Goal: Feedback & Contribution: Contribute content

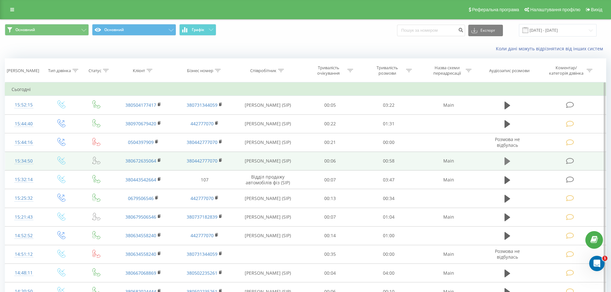
click at [505, 164] on icon at bounding box center [507, 161] width 6 height 8
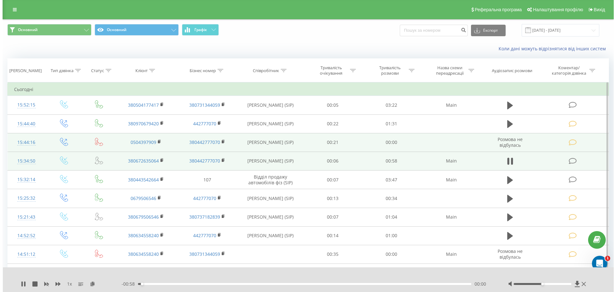
scroll to position [64, 0]
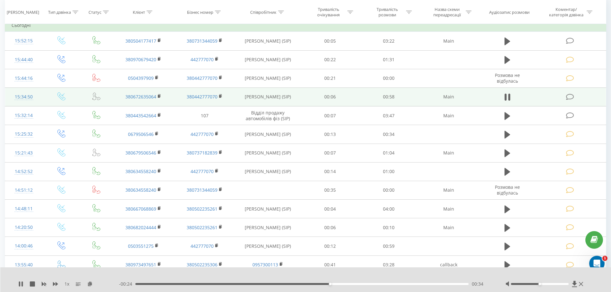
click at [564, 96] on td at bounding box center [570, 97] width 71 height 19
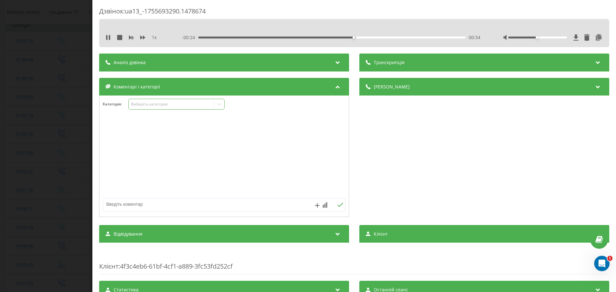
click at [168, 100] on div "Виберіть категорію" at bounding box center [176, 104] width 96 height 11
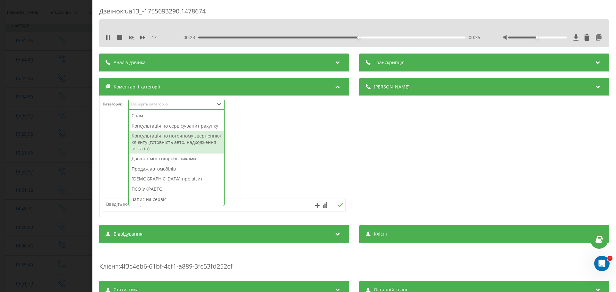
click at [172, 138] on div "Консультація по поточному зверненню/клієнту (готовність авто, надходження зч та…" at bounding box center [177, 142] width 96 height 23
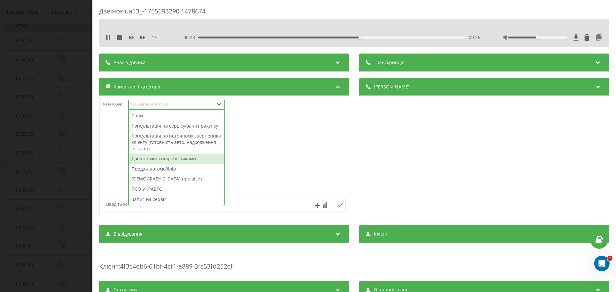
click at [125, 163] on div at bounding box center [223, 156] width 249 height 77
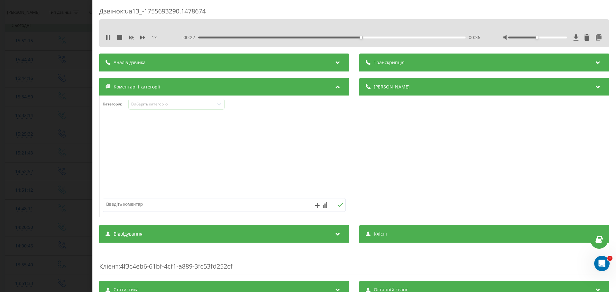
click at [110, 219] on div "Транскрипція Для AI-аналізу майбутніх дзвінків налаштуйте та активуйте профіль …" at bounding box center [354, 201] width 510 height 294
click at [115, 202] on textarea at bounding box center [200, 204] width 194 height 12
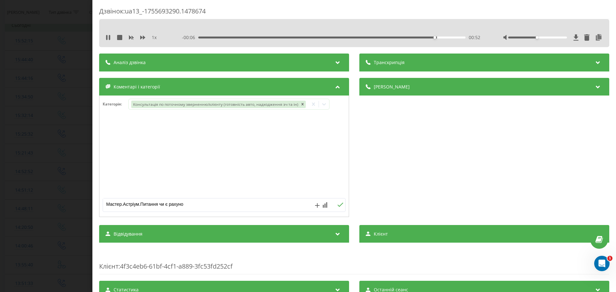
type textarea "Мастер.Астріум.Питання чи є рахунок"
click at [66, 186] on div "Дзвінок : ua13_-1755693290.1478674 1 x - 00:01 00:57 00:57 Транскрипція Для AI-…" at bounding box center [308, 146] width 616 height 292
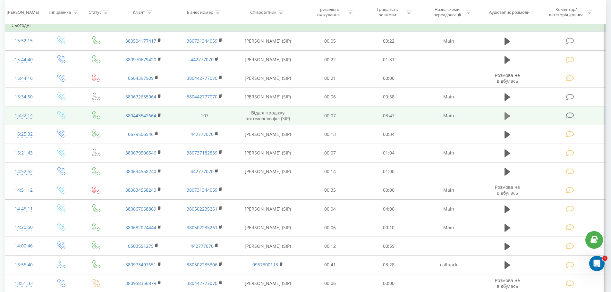
click at [509, 115] on icon at bounding box center [507, 116] width 6 height 9
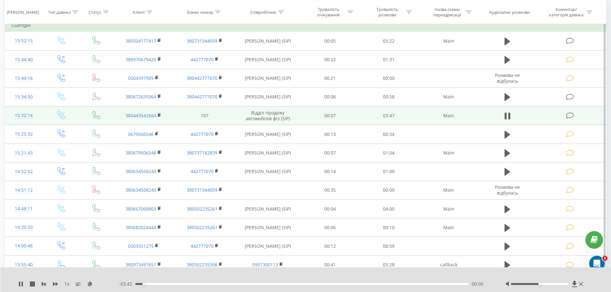
click at [565, 116] on td at bounding box center [570, 115] width 71 height 19
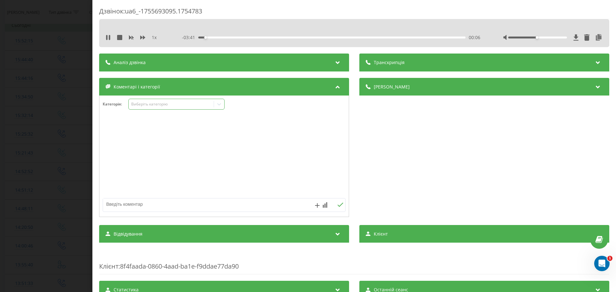
click at [170, 107] on div "Виберіть категорію" at bounding box center [171, 104] width 80 height 5
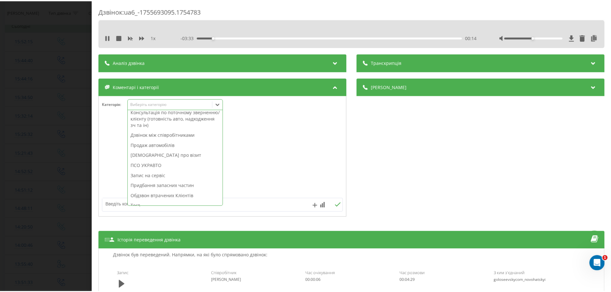
scroll to position [32, 0]
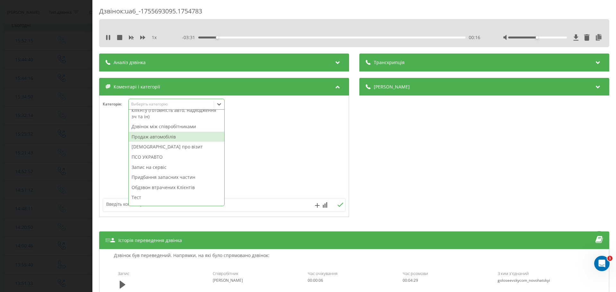
click at [167, 138] on div "Продаж автомобілів" at bounding box center [177, 137] width 96 height 10
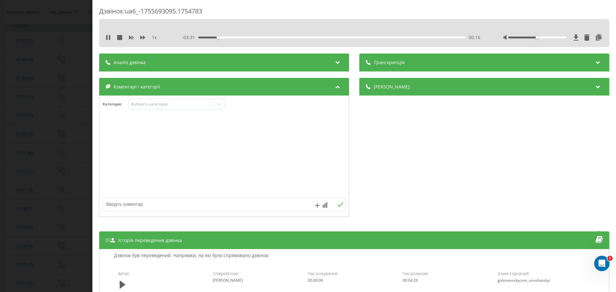
click at [247, 142] on div at bounding box center [223, 156] width 249 height 77
click at [184, 204] on textarea at bounding box center [200, 204] width 194 height 12
type textarea "Цікавить авто чері тіго 4.З’єднав з Артуром"
click at [147, 151] on div "Unknown 15:58, 20 Серпня 2025 Цікавить авто чері тіго 4.З’єднав з Артуром" at bounding box center [223, 156] width 249 height 77
click at [184, 141] on div "Unknown 15:58, 20 Серпня 2025 Цікавить авто чері тіго 4.З’єднав з Артуром" at bounding box center [223, 156] width 249 height 77
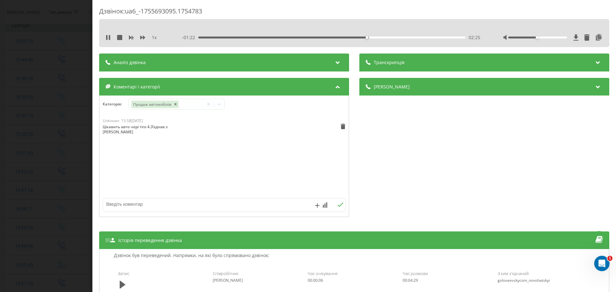
click at [140, 174] on div "Unknown 15:58, 20 Серпня 2025 Цікавить авто чері тіго 4.З’єднав з Артуром" at bounding box center [223, 156] width 249 height 77
drag, startPoint x: 367, startPoint y: 36, endPoint x: 355, endPoint y: 39, distance: 12.6
click at [355, 39] on div "- 01:31 02:16 02:16" at bounding box center [331, 37] width 298 height 6
drag, startPoint x: 357, startPoint y: 36, endPoint x: 348, endPoint y: 37, distance: 9.6
click at [348, 37] on div "- 01:28 02:19 02:19" at bounding box center [331, 37] width 298 height 6
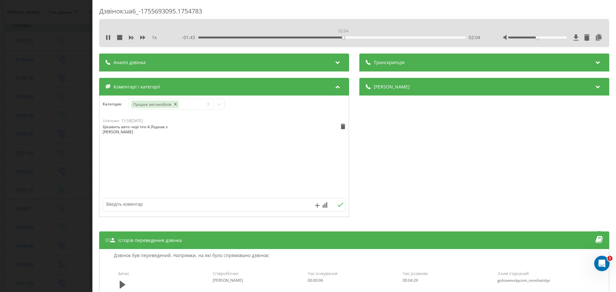
drag, startPoint x: 348, startPoint y: 37, endPoint x: 342, endPoint y: 38, distance: 5.8
click at [342, 38] on div "02:04" at bounding box center [331, 38] width 267 height 2
click at [141, 157] on div "Unknown 15:58, 20 Серпня 2025 Цікавить авто чері тіго 4.З’єднав з Артуром" at bounding box center [223, 156] width 249 height 77
click at [41, 120] on div "Дзвінок : ua6_-1755693095.1754783 1 x 00:00 03:47 03:47 Транскрипція Для AI-ана…" at bounding box center [308, 146] width 616 height 292
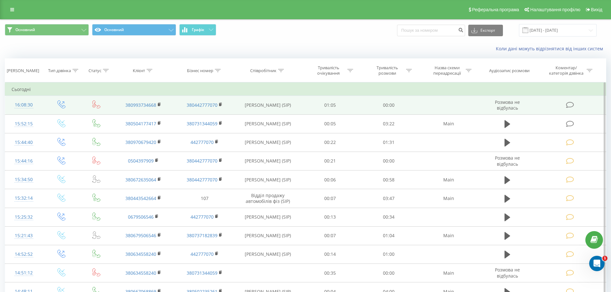
click at [567, 105] on icon at bounding box center [570, 105] width 8 height 7
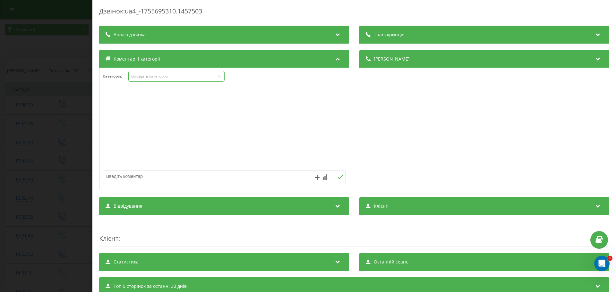
click at [192, 76] on div "Виберіть категорію" at bounding box center [171, 76] width 80 height 5
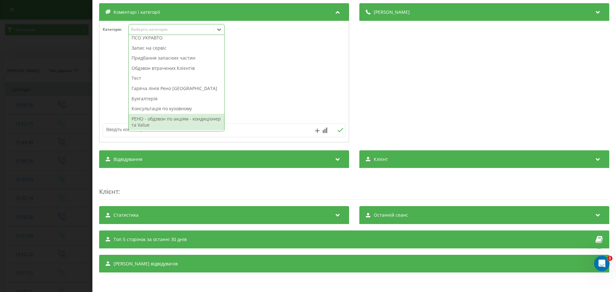
click at [169, 124] on div "РЕНО - обдзвон по акціям - кондиціонер та Value" at bounding box center [177, 122] width 96 height 16
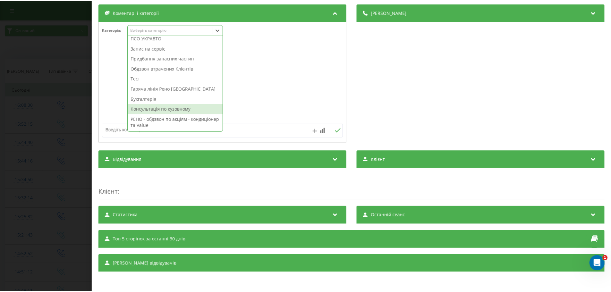
scroll to position [54, 0]
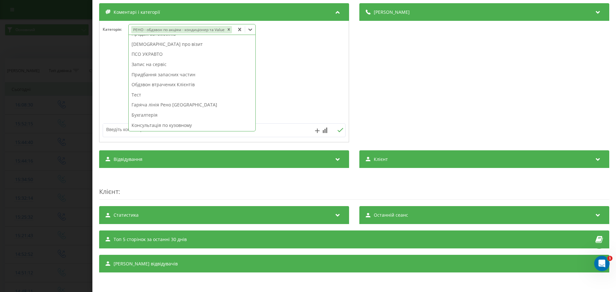
click at [283, 84] on div at bounding box center [223, 81] width 249 height 77
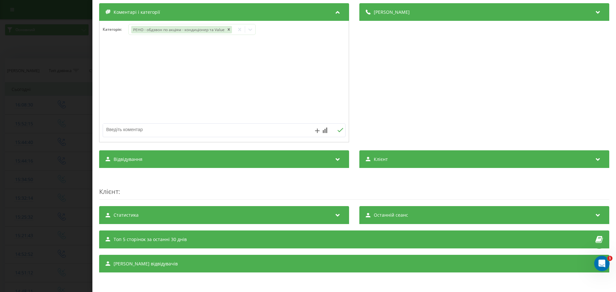
click at [76, 90] on div "Дзвінок : ua4_-1755695310.1457503 Транскрипція Для AI-аналізу майбутніх дзвінкі…" at bounding box center [308, 146] width 616 height 292
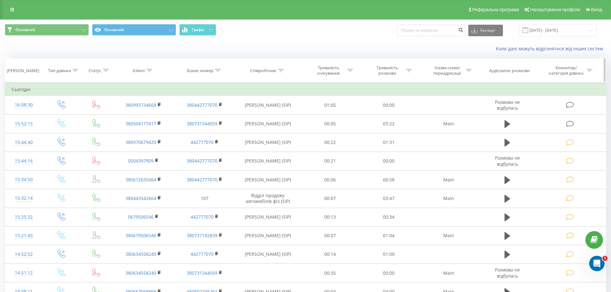
click at [156, 69] on div "Клієнт" at bounding box center [143, 70] width 61 height 5
click at [119, 45] on div "Коли дані можуть відрізнятися вiд інших систем" at bounding box center [305, 48] width 610 height 15
click at [131, 38] on div "Основний Основний Графік Експорт .csv .xls .xlsx 20.08.2025 - 20.08.2025" at bounding box center [305, 30] width 610 height 21
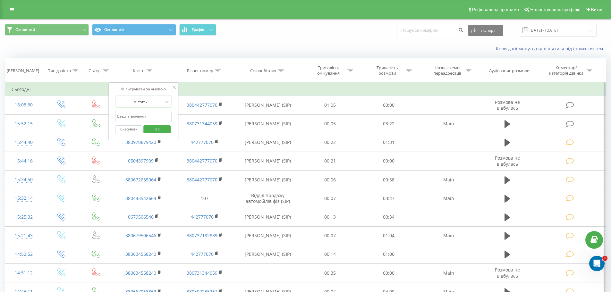
click at [172, 88] on div "Фільтрувати за умовою Містить Скасувати OK" at bounding box center [144, 111] width 70 height 58
click at [174, 86] on icon at bounding box center [173, 87] width 3 height 3
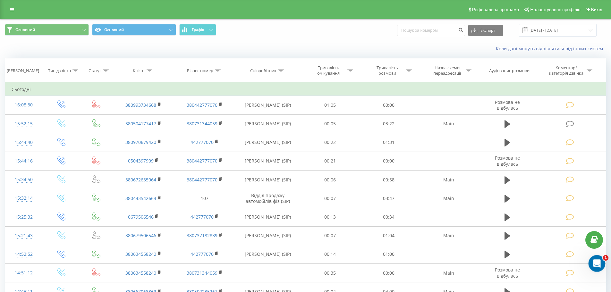
click at [600, 265] on div "Открыть службу сообщений Intercom" at bounding box center [595, 262] width 21 height 21
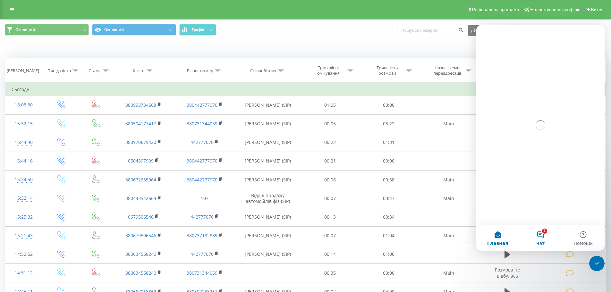
click at [540, 239] on button "1 Чат" at bounding box center [540, 238] width 43 height 26
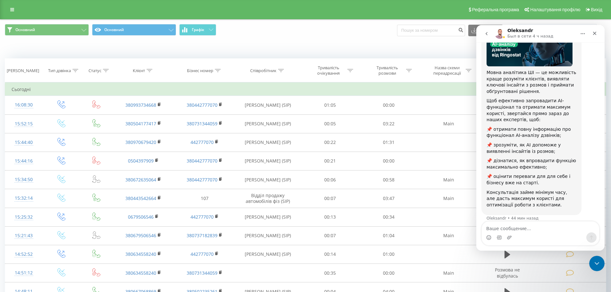
scroll to position [63, 0]
click at [491, 39] on div "Мессенджер Intercom" at bounding box center [486, 34] width 13 height 12
click at [487, 29] on button "go back" at bounding box center [486, 34] width 12 height 12
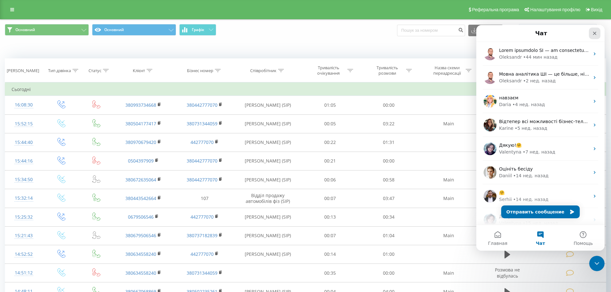
click at [593, 37] on div "Закрыть" at bounding box center [595, 34] width 12 height 12
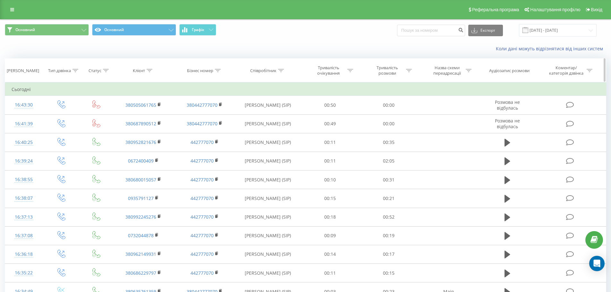
click at [281, 71] on icon at bounding box center [281, 70] width 6 height 3
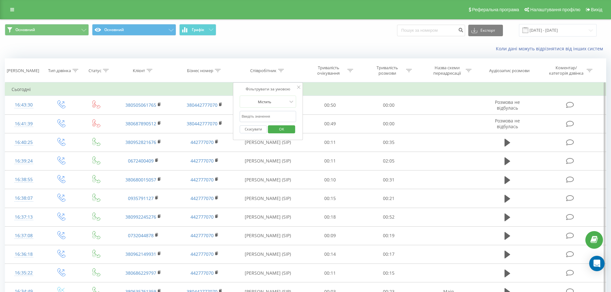
click at [252, 120] on input "text" at bounding box center [267, 116] width 56 height 11
type input "Олек"
click at [277, 130] on span "OK" at bounding box center [282, 129] width 18 height 10
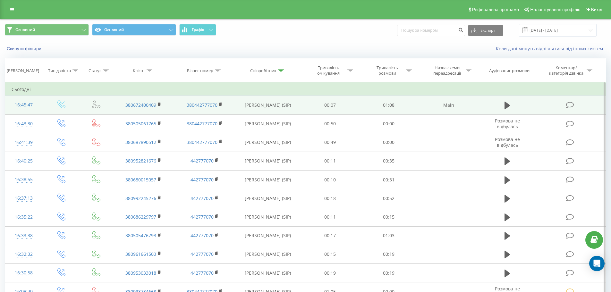
click at [577, 107] on td at bounding box center [570, 105] width 71 height 19
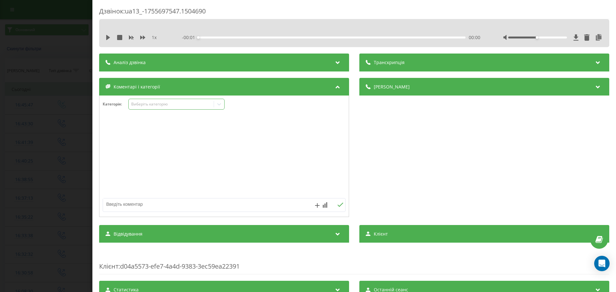
click at [154, 104] on div "Виберіть категорію" at bounding box center [171, 104] width 80 height 5
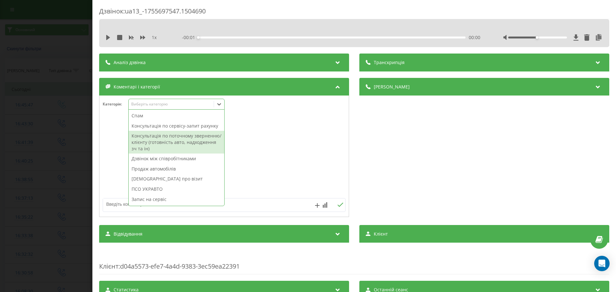
click at [162, 136] on div "Консультація по поточному зверненню/клієнту (готовність авто, надходження зч та…" at bounding box center [177, 142] width 96 height 23
click at [303, 145] on div at bounding box center [223, 156] width 249 height 77
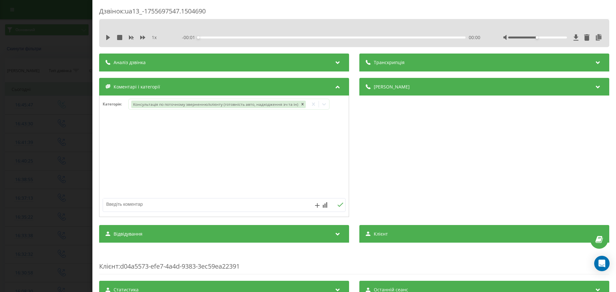
click at [77, 129] on div "Дзвінок : ua13_-1755697547.1504690 1 x - 00:01 00:00 00:00 Транскрипція Для AI-…" at bounding box center [308, 146] width 616 height 292
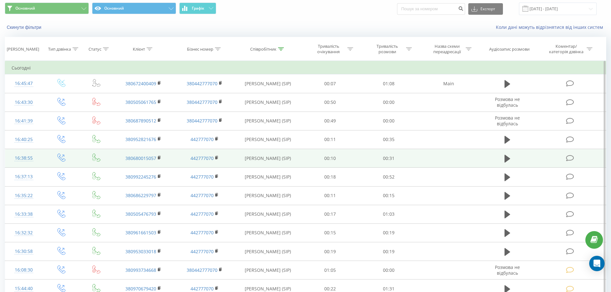
scroll to position [96, 0]
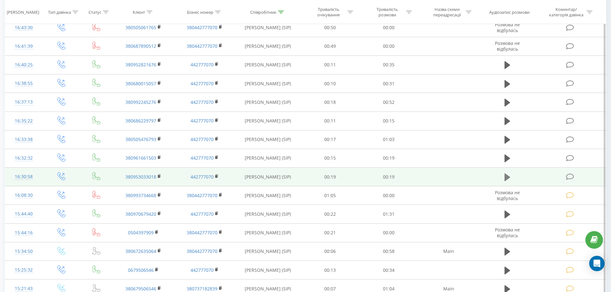
click at [504, 173] on button at bounding box center [507, 177] width 10 height 10
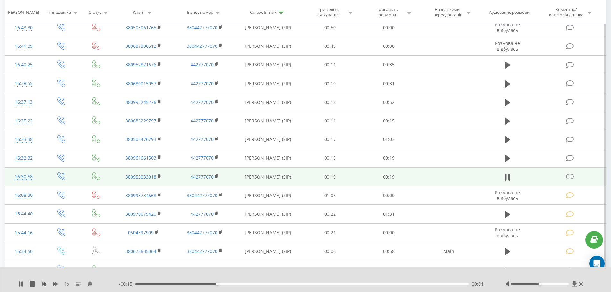
click at [575, 177] on td at bounding box center [570, 177] width 71 height 19
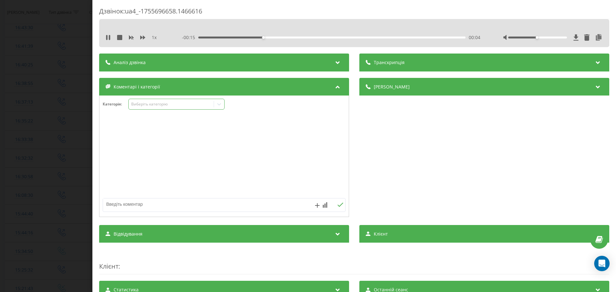
click at [163, 106] on div "Виберіть категорію" at bounding box center [171, 104] width 80 height 5
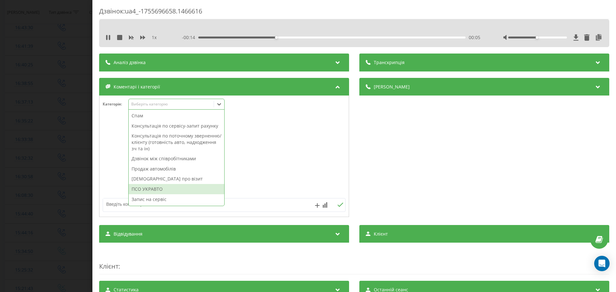
click at [169, 186] on div "ПСО УКРАВТО" at bounding box center [177, 189] width 96 height 10
click at [274, 156] on div at bounding box center [223, 156] width 249 height 77
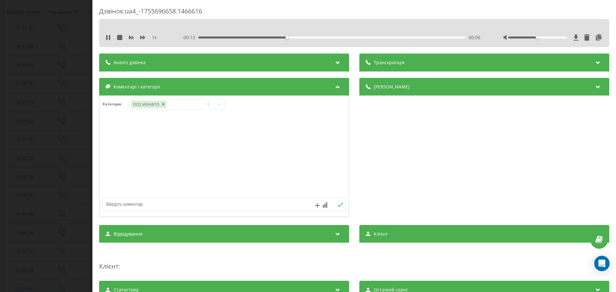
click at [33, 167] on div "Дзвінок : ua4_-1755696658.1466616 1 x - 00:13 00:06 00:06 Транскрипція Для AI-а…" at bounding box center [308, 146] width 616 height 292
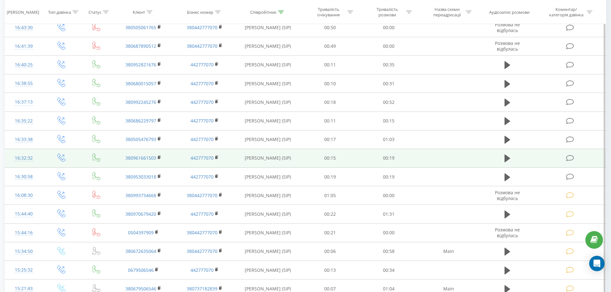
click at [573, 160] on icon at bounding box center [570, 158] width 8 height 7
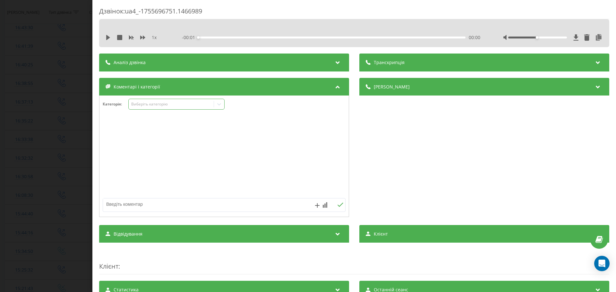
click at [173, 104] on div "Виберіть категорію" at bounding box center [171, 104] width 80 height 5
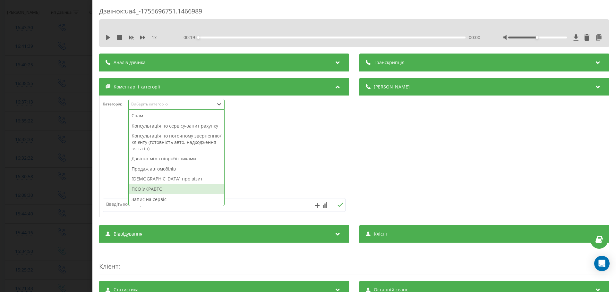
click at [164, 185] on div "ПСО УКРАВТО" at bounding box center [177, 189] width 96 height 10
click at [276, 149] on div at bounding box center [223, 156] width 249 height 77
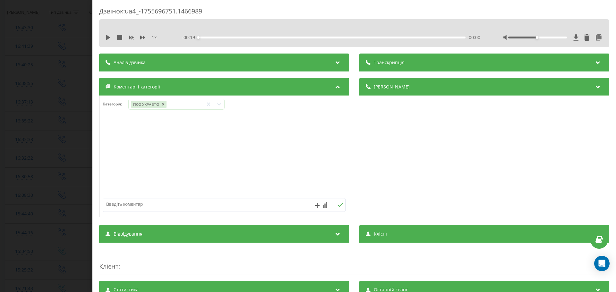
click at [0, 142] on div "Дзвінок : ua4_-1755696751.1466989 1 x - 00:19 00:00 00:00 Транскрипція Для AI-а…" at bounding box center [308, 146] width 616 height 292
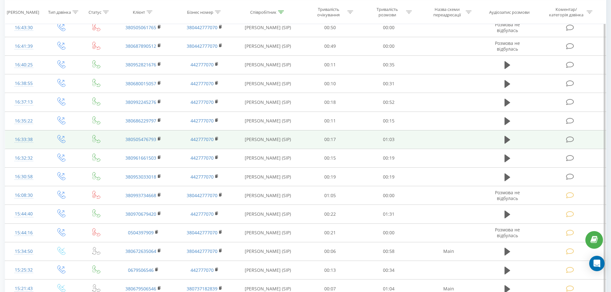
click at [573, 140] on icon at bounding box center [570, 139] width 8 height 7
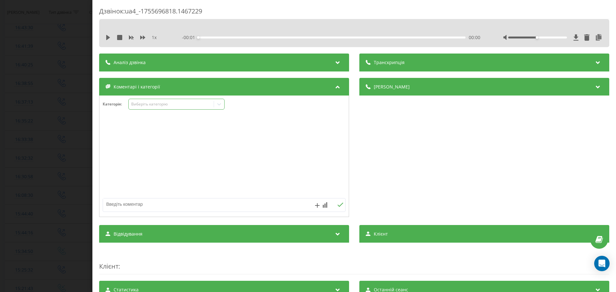
click at [168, 102] on div "Виберіть категорію" at bounding box center [171, 104] width 80 height 5
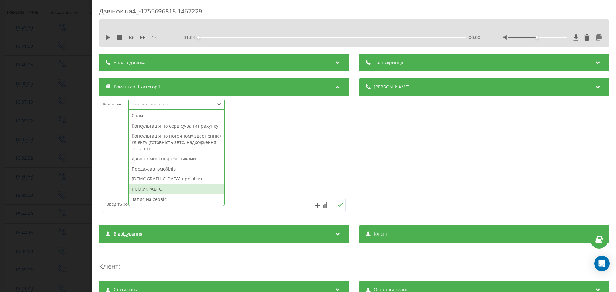
click at [163, 189] on div "ПСО УКРАВТО" at bounding box center [177, 189] width 96 height 10
click at [286, 140] on div at bounding box center [223, 156] width 249 height 77
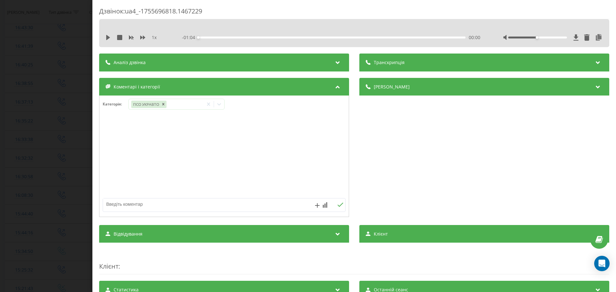
click at [0, 139] on div "Дзвінок : ua4_-1755696818.1467229 1 x - 01:04 00:00 00:00 Транскрипція Для AI-а…" at bounding box center [308, 146] width 616 height 292
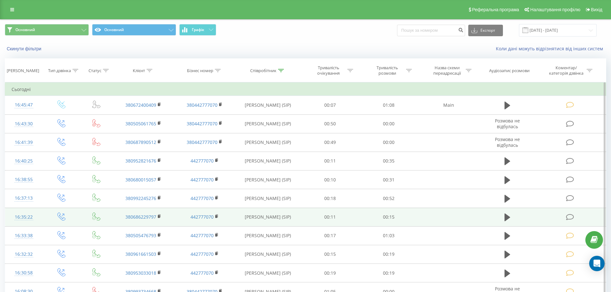
click at [569, 214] on icon at bounding box center [570, 217] width 8 height 7
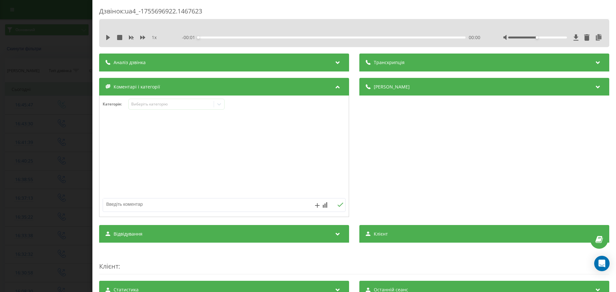
click at [193, 112] on div "Категорія : Виберіть категорію" at bounding box center [223, 108] width 249 height 19
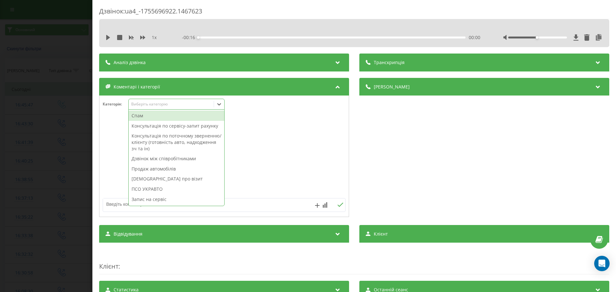
click at [202, 105] on div "Виберіть категорію" at bounding box center [171, 104] width 80 height 5
click at [169, 189] on div "ПСО УКРАВТО" at bounding box center [177, 189] width 96 height 10
click at [276, 145] on div at bounding box center [223, 156] width 249 height 77
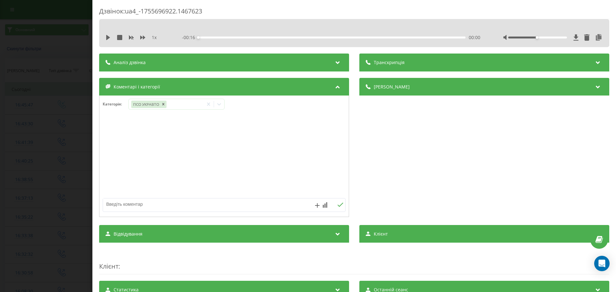
click at [79, 130] on div "Дзвінок : ua4_-1755696922.1467623 1 x - 00:16 00:00 00:00 Транскрипція Для AI-а…" at bounding box center [308, 146] width 616 height 292
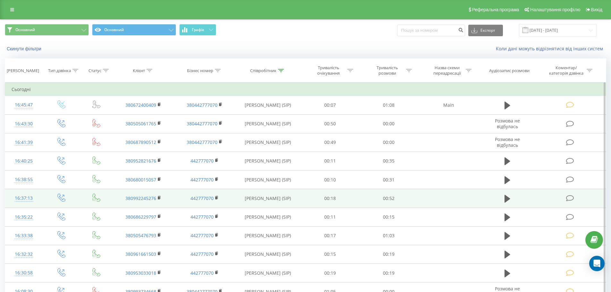
click at [569, 201] on icon at bounding box center [570, 198] width 8 height 7
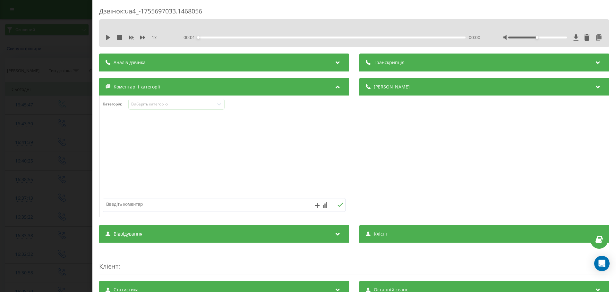
click at [159, 115] on div "Категорія : Виберіть категорію" at bounding box center [223, 108] width 249 height 19
click at [164, 112] on div "Категорія : Виберіть категорію" at bounding box center [223, 108] width 249 height 19
click at [169, 107] on div "Виберіть категорію" at bounding box center [171, 104] width 85 height 6
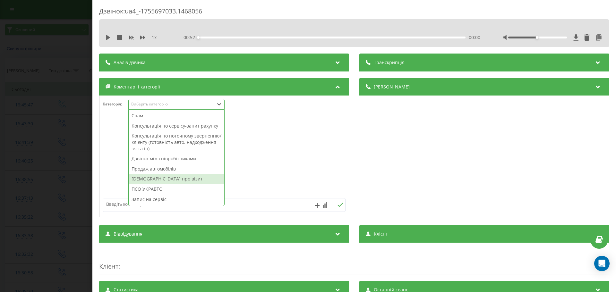
click at [157, 191] on div "ПСО УКРАВТО" at bounding box center [177, 189] width 96 height 10
click at [274, 156] on div at bounding box center [223, 156] width 249 height 77
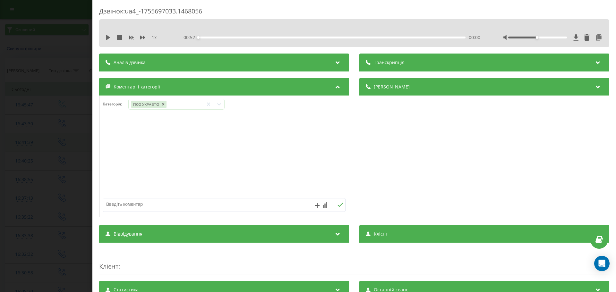
click at [13, 147] on div "Дзвінок : ua4_-1755697033.1468056 1 x - 00:52 00:00 00:00 Транскрипція Для AI-а…" at bounding box center [308, 146] width 616 height 292
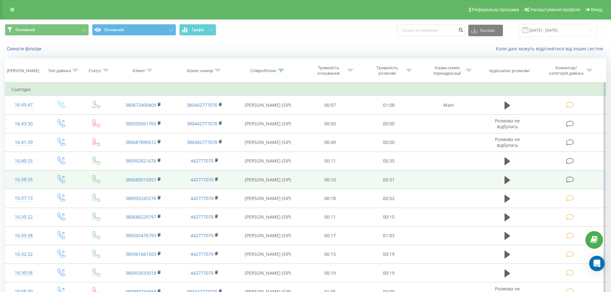
click at [567, 180] on icon at bounding box center [570, 179] width 8 height 7
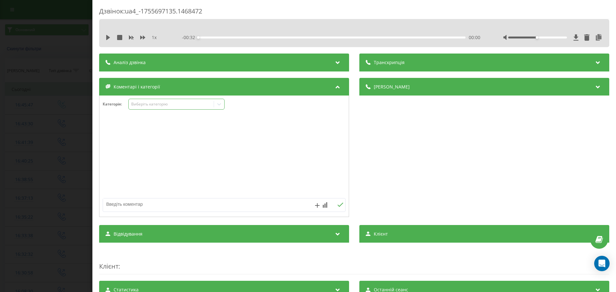
click at [168, 105] on div "Виберіть категорію" at bounding box center [171, 104] width 80 height 5
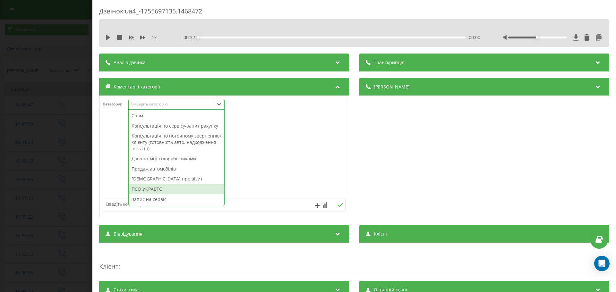
click at [151, 188] on div "ПСО УКРАВТО" at bounding box center [177, 189] width 96 height 10
click at [269, 147] on div at bounding box center [223, 156] width 249 height 77
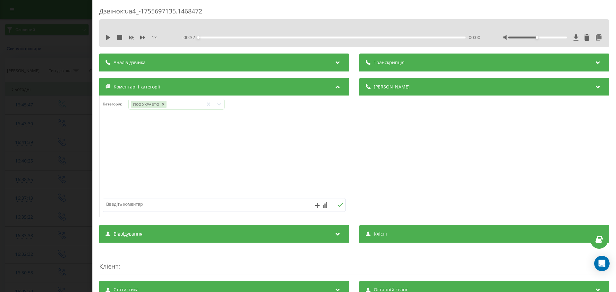
click at [53, 137] on div "Дзвінок : ua4_-1755697135.1468472 1 x - 00:32 00:00 00:00 Транскрипція Для AI-а…" at bounding box center [308, 146] width 616 height 292
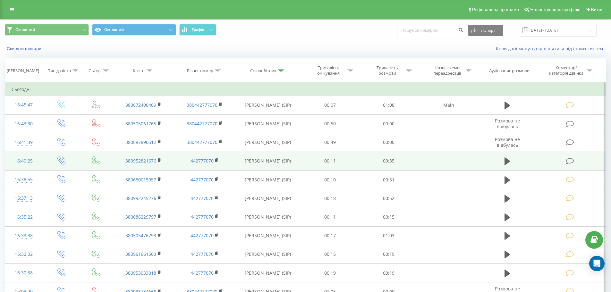
click at [567, 158] on icon at bounding box center [570, 161] width 8 height 7
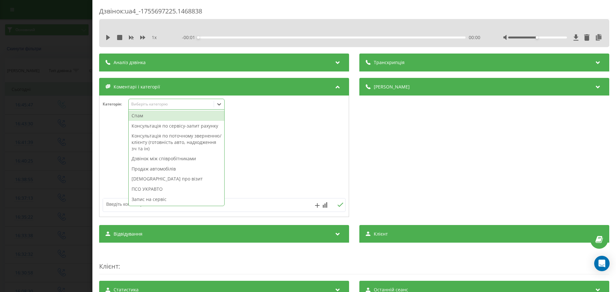
click at [144, 107] on div "Виберіть категорію" at bounding box center [171, 104] width 85 height 6
click at [144, 185] on div "ПСО УКРАВТО" at bounding box center [177, 189] width 96 height 10
click at [286, 127] on div at bounding box center [223, 156] width 249 height 77
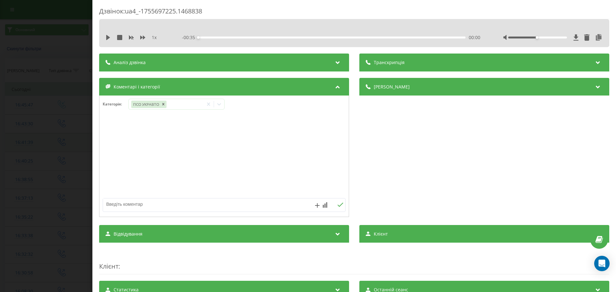
click at [15, 149] on div "Дзвінок : ua4_-1755697225.1468838 1 x - 00:35 00:00 00:00 Транскрипція Для AI-а…" at bounding box center [308, 146] width 616 height 292
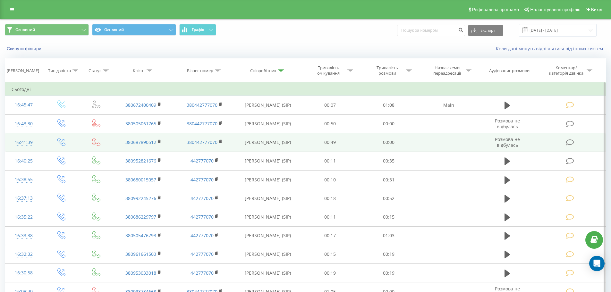
click at [576, 143] on td at bounding box center [570, 142] width 71 height 19
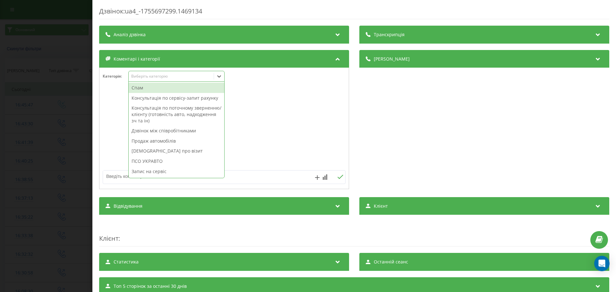
click at [196, 72] on div "Виберіть категорію" at bounding box center [176, 76] width 96 height 11
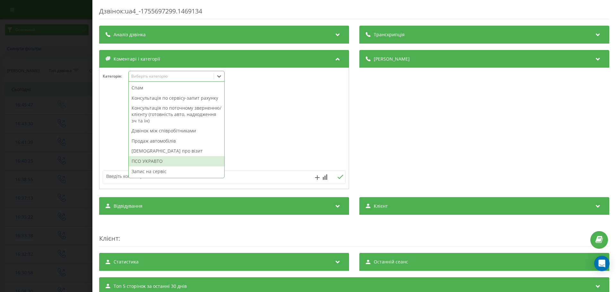
click at [166, 157] on div "ПСО УКРАВТО" at bounding box center [177, 161] width 96 height 10
click at [293, 127] on div at bounding box center [223, 128] width 249 height 77
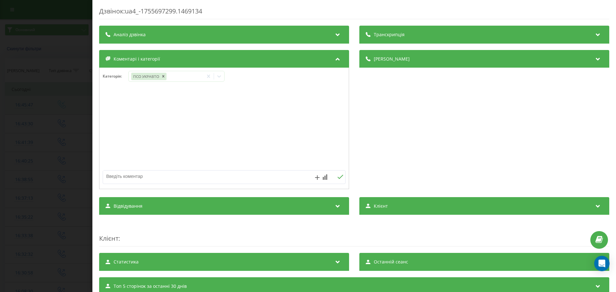
click at [0, 117] on div "Дзвінок : ua4_-1755697299.1469134 Транскрипція Для AI-аналізу майбутніх дзвінкі…" at bounding box center [308, 146] width 616 height 292
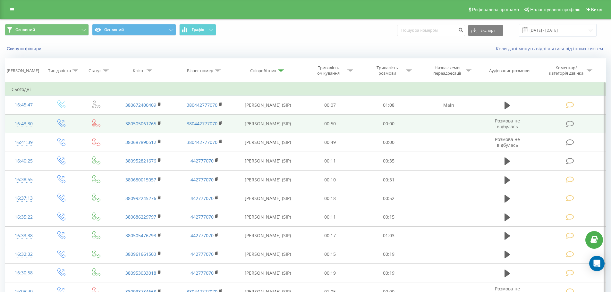
click at [569, 121] on icon at bounding box center [570, 124] width 8 height 7
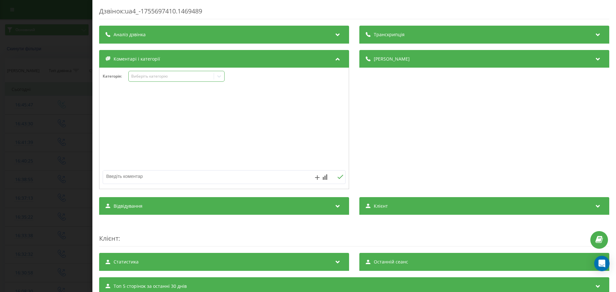
click at [159, 79] on div "Виберіть категорію" at bounding box center [171, 76] width 80 height 5
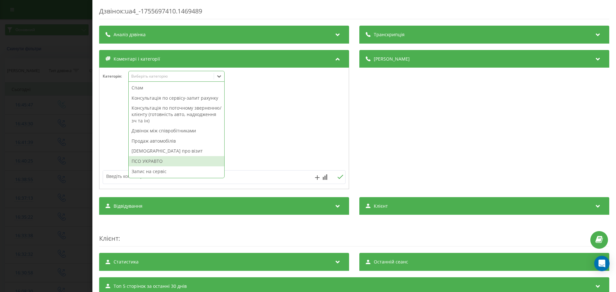
click at [163, 161] on div "ПСО УКРАВТО" at bounding box center [177, 161] width 96 height 10
click at [321, 119] on div at bounding box center [223, 128] width 249 height 77
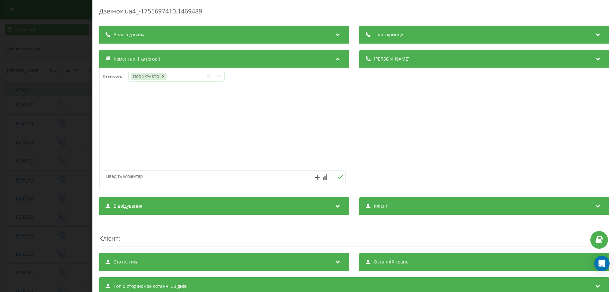
click at [27, 100] on div "Дзвінок : ua4_-1755697410.1469489 Транскрипція Для AI-аналізу майбутніх дзвінкі…" at bounding box center [308, 146] width 616 height 292
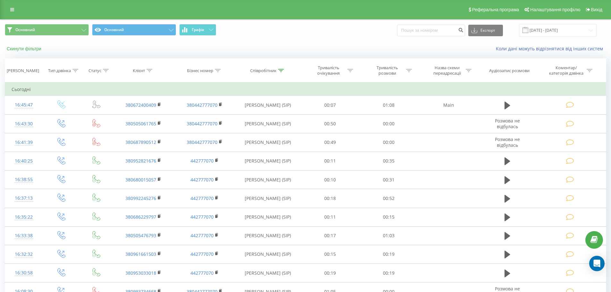
click at [27, 51] on button "Скинути фільтри" at bounding box center [25, 49] width 40 height 6
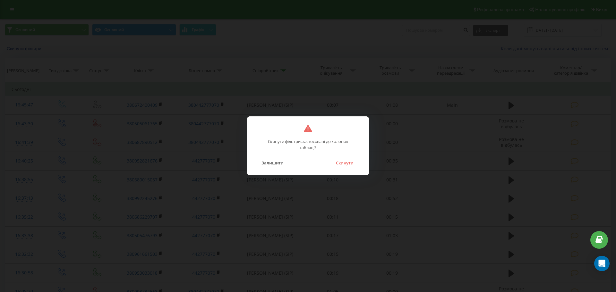
click at [335, 160] on button "Скинути" at bounding box center [344, 163] width 24 height 8
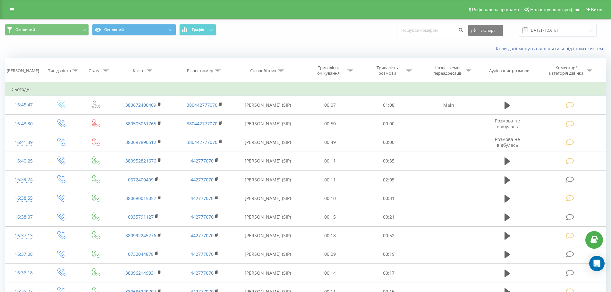
click at [145, 47] on div "Коли дані можуть відрізнятися вiд інших систем" at bounding box center [305, 48] width 610 height 15
click at [269, 39] on div "Основний Основний Графік Експорт .csv .xls .xlsx [DATE] - [DATE]" at bounding box center [305, 30] width 610 height 21
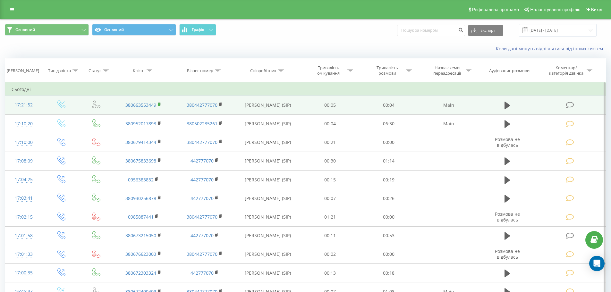
click at [158, 104] on rect at bounding box center [159, 104] width 2 height 3
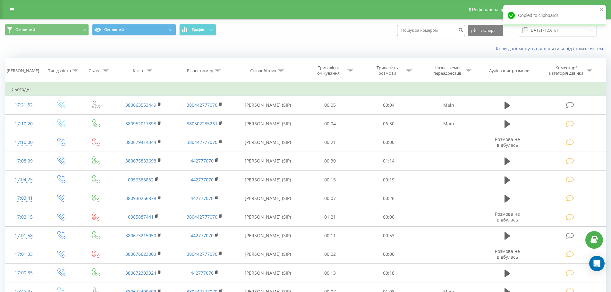
click at [450, 35] on input at bounding box center [431, 31] width 68 height 12
paste input "380663553449"
click at [411, 33] on input "380663553449" at bounding box center [431, 31] width 68 height 12
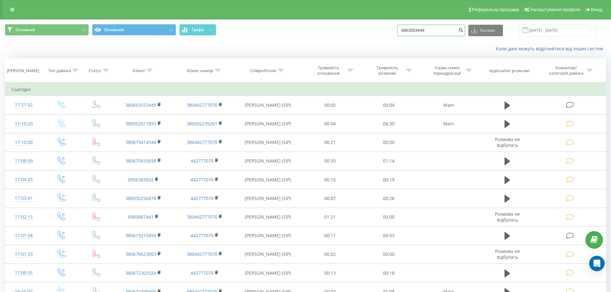
type input "0663553449"
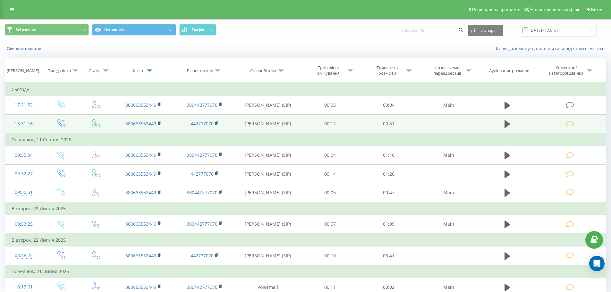
click at [564, 125] on td at bounding box center [570, 123] width 71 height 19
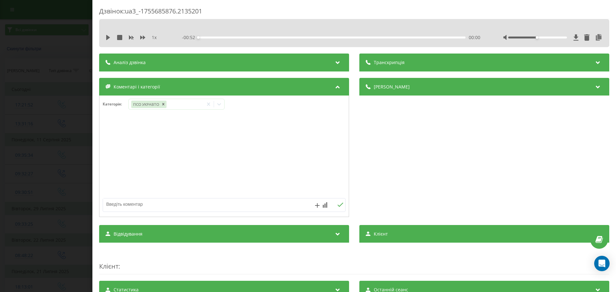
click at [77, 130] on div "Дзвінок : ua3_-1755685876.2135201 1 x - 00:52 00:00 00:00 Транскрипція Для AI-а…" at bounding box center [308, 146] width 616 height 292
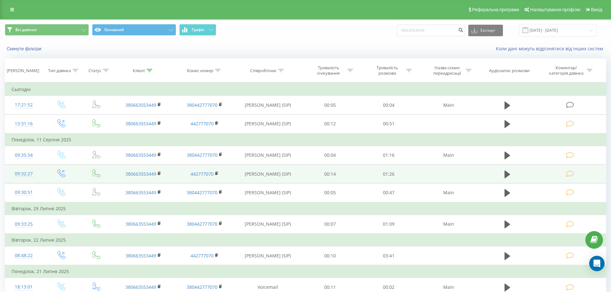
click at [569, 175] on icon at bounding box center [570, 174] width 8 height 7
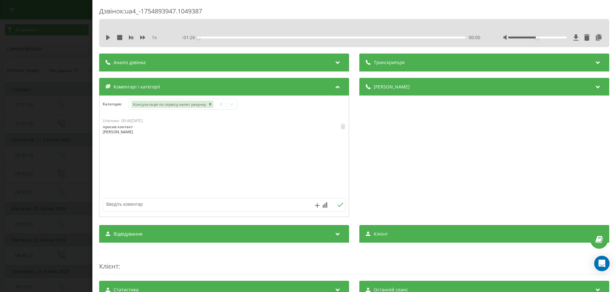
click at [74, 118] on div "Дзвінок : ua4_-1754893947.1049387 1 x - 01:26 00:00 00:00 Транскрипція Для AI-а…" at bounding box center [308, 146] width 616 height 292
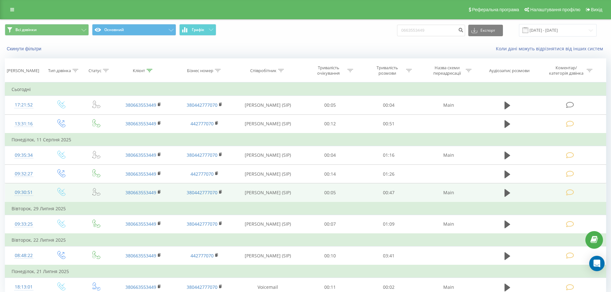
click at [568, 197] on td at bounding box center [570, 192] width 71 height 19
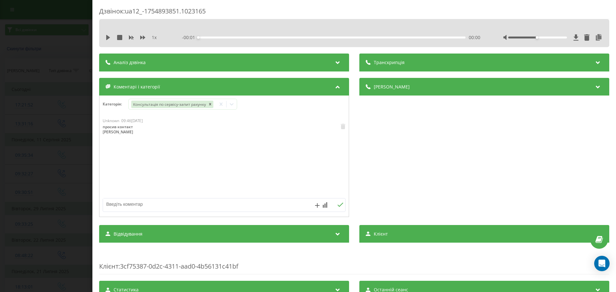
click at [51, 133] on div "Дзвінок : ua12_-1754893851.1023165 1 x - 00:01 00:00 00:00 Транскрипція Для AI-…" at bounding box center [308, 146] width 616 height 292
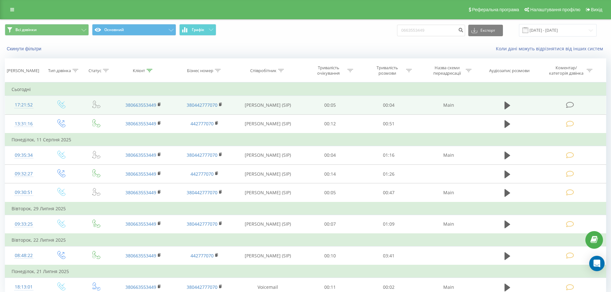
click at [570, 108] on icon at bounding box center [570, 105] width 8 height 7
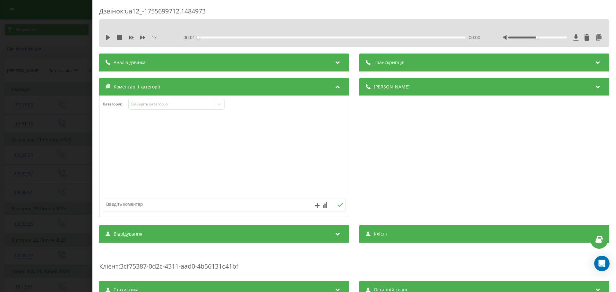
click at [133, 205] on textarea at bounding box center [200, 204] width 194 height 12
type textarea "Скинув слухавку одразу як почув хто ми"
click at [153, 163] on div "Unknown 17:22, 20 Серпня 2025 Скинув слухавку одразу як почув хто ми" at bounding box center [223, 156] width 249 height 77
click at [76, 155] on div "Дзвінок : ua12_-1755699712.1484973 1 x - 00:04 00:00 00:00 Транскрипція Для AI-…" at bounding box center [308, 146] width 616 height 292
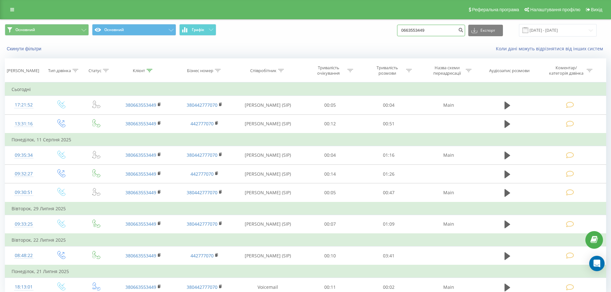
drag, startPoint x: 377, startPoint y: 27, endPoint x: 304, endPoint y: 12, distance: 74.8
click at [328, 16] on div "Реферальна програма Налаштування профілю Вихід Основний Основний Графік 0663553…" at bounding box center [305, 160] width 611 height 321
click at [23, 49] on button "Скинути фільтри" at bounding box center [25, 49] width 40 height 6
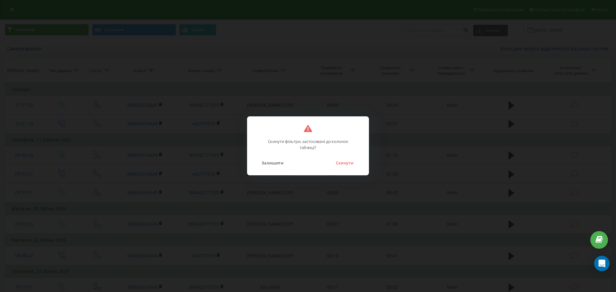
click at [339, 164] on button "Скинути" at bounding box center [344, 163] width 24 height 8
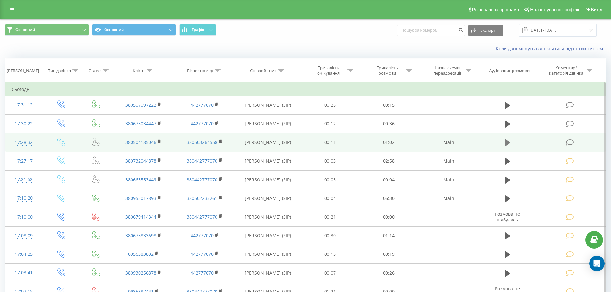
click at [504, 143] on icon at bounding box center [507, 142] width 6 height 9
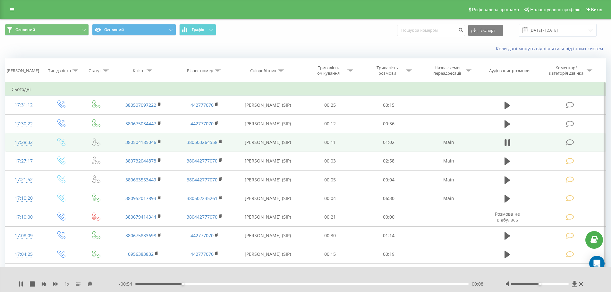
click at [504, 143] on icon at bounding box center [507, 142] width 6 height 9
click at [564, 144] on td at bounding box center [570, 142] width 71 height 19
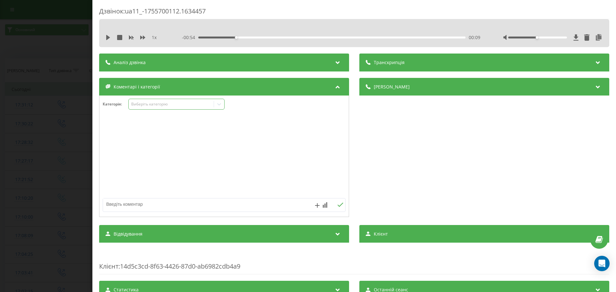
click at [145, 102] on div "Виберіть категорію" at bounding box center [171, 104] width 80 height 5
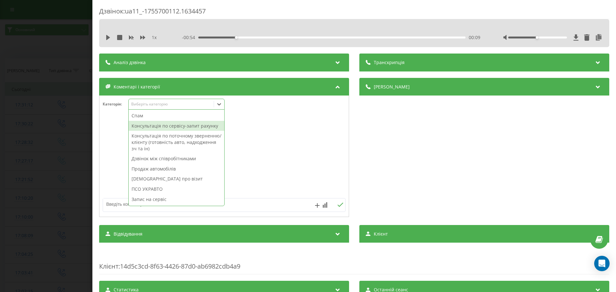
click at [152, 129] on div "Консультація по сервісу-запит рахунку" at bounding box center [177, 126] width 96 height 10
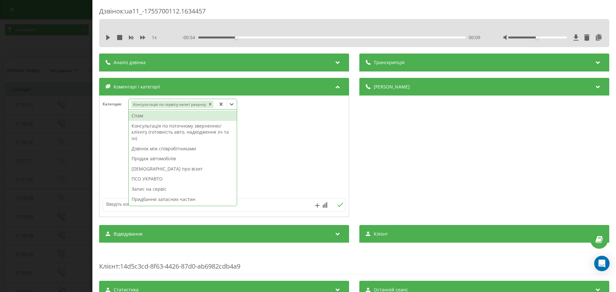
click at [118, 181] on div at bounding box center [223, 156] width 249 height 77
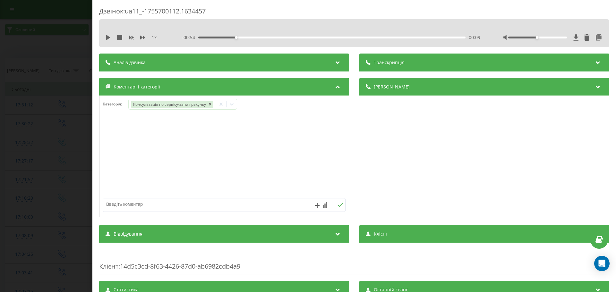
click at [117, 207] on textarea at bounding box center [200, 204] width 194 height 12
type textarea "Питання по джиллі емгранд 7"
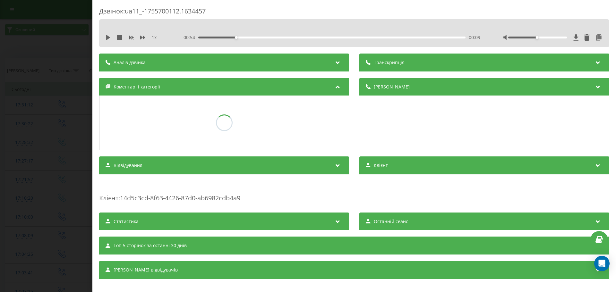
click at [12, 235] on div "Дзвінок : ua11_-1755700112.1634457 1 x - 00:54 00:09 00:09 Транскрипція Для AI-…" at bounding box center [308, 146] width 616 height 292
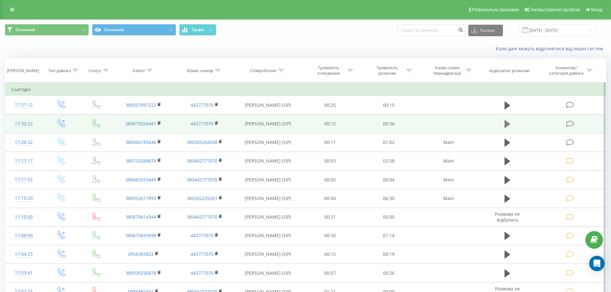
click at [510, 128] on button at bounding box center [507, 124] width 10 height 10
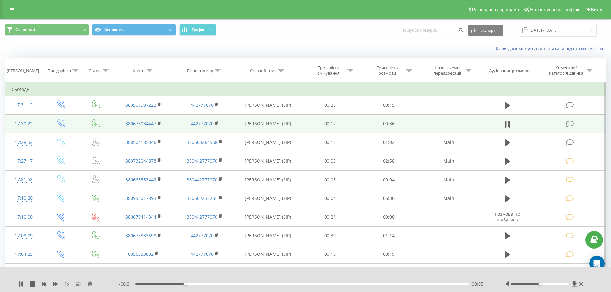
click at [566, 122] on icon at bounding box center [570, 124] width 8 height 7
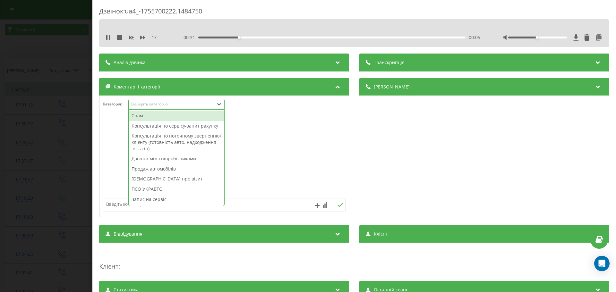
click at [161, 102] on div "Виберіть категорію" at bounding box center [171, 104] width 80 height 5
click at [177, 190] on div "ПСО УКРАВТО" at bounding box center [177, 189] width 96 height 10
click at [289, 137] on div at bounding box center [223, 156] width 249 height 77
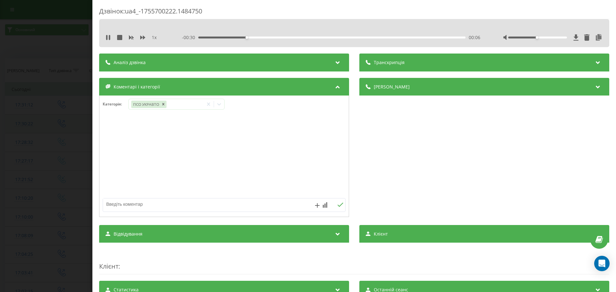
click at [36, 136] on div "Дзвінок : ua4_-1755700222.1484750 1 x - 00:30 00:06 00:06 Транскрипція Для AI-а…" at bounding box center [308, 146] width 616 height 292
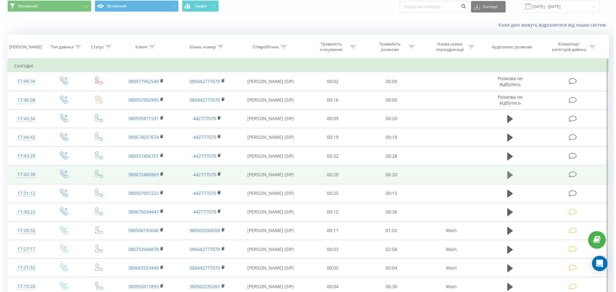
scroll to position [32, 0]
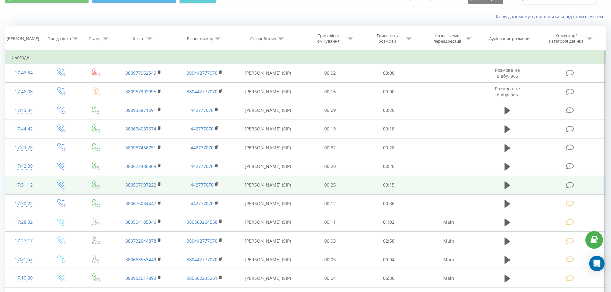
click at [571, 184] on icon at bounding box center [570, 185] width 8 height 7
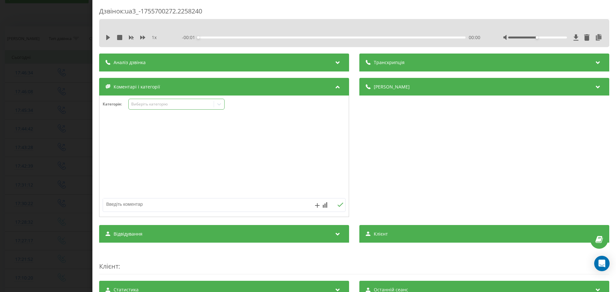
click at [177, 109] on div "Виберіть категорію" at bounding box center [176, 104] width 96 height 11
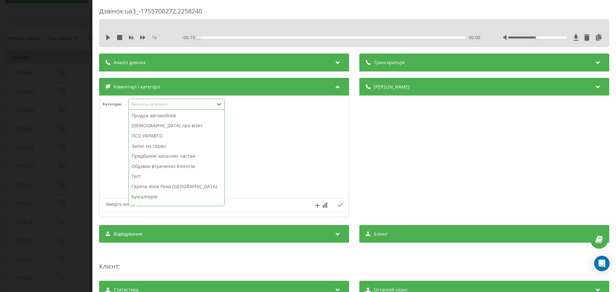
scroll to position [77, 0]
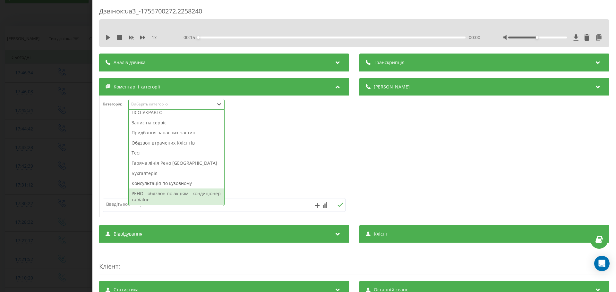
click at [179, 195] on div "РЕНО - обдзвон по акціям - кондиціонер та Value" at bounding box center [177, 197] width 96 height 16
click at [271, 161] on div at bounding box center [223, 156] width 249 height 77
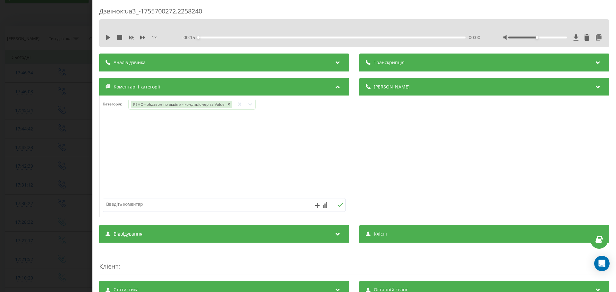
click at [57, 160] on div "Дзвінок : ua3_-1755700272.2258240 1 x - 00:15 00:00 00:00 Транскрипція Для AI-а…" at bounding box center [308, 146] width 616 height 292
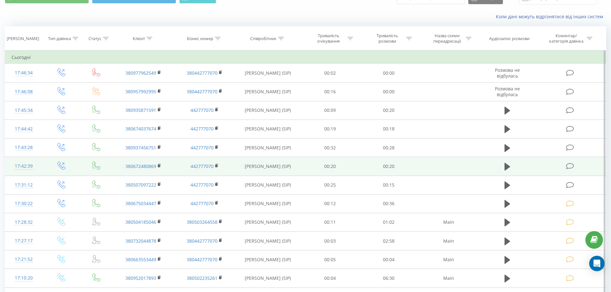
click at [569, 167] on icon at bounding box center [570, 166] width 8 height 7
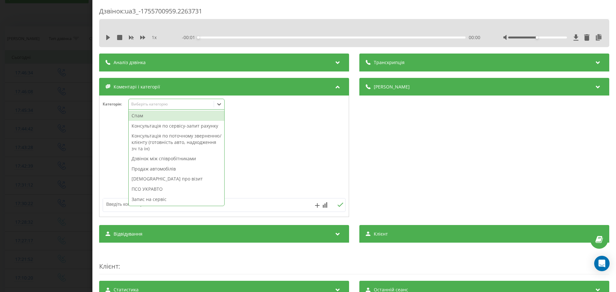
click at [186, 99] on div "Виберіть категорію" at bounding box center [176, 104] width 96 height 11
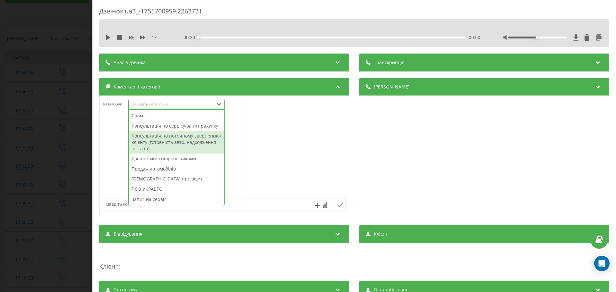
scroll to position [77, 0]
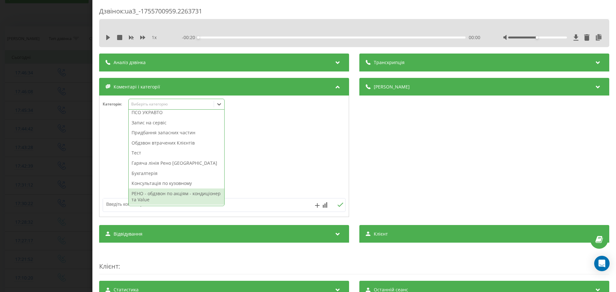
click at [160, 191] on div "РЕНО - обдзвон по акціям - кондиціонер та Value" at bounding box center [177, 197] width 96 height 16
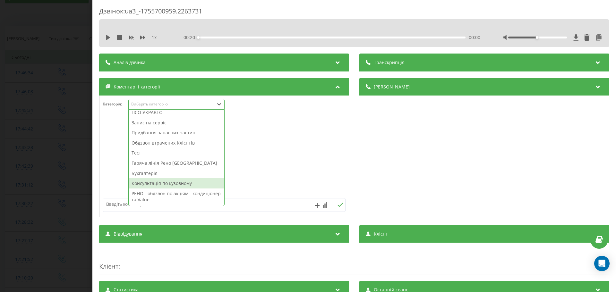
click at [275, 148] on div at bounding box center [223, 156] width 249 height 77
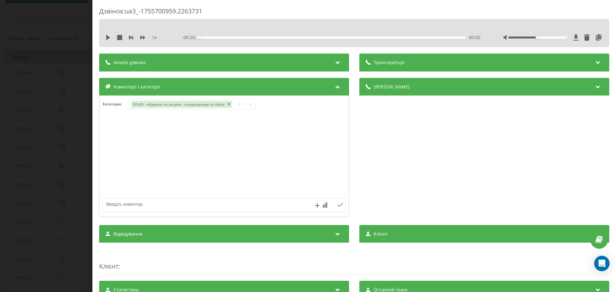
click at [21, 157] on div "Дзвінок : ua3_-1755700959.2263731 1 x - 00:20 00:00 00:00 Транскрипція Для AI-а…" at bounding box center [308, 146] width 616 height 292
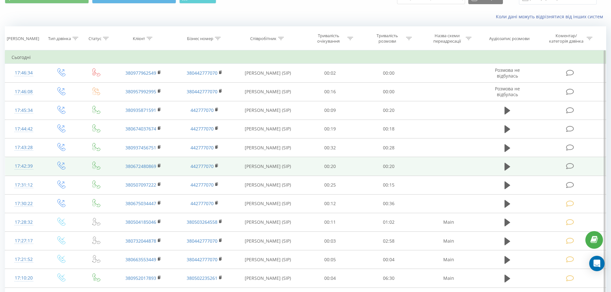
click at [571, 157] on td at bounding box center [570, 166] width 71 height 19
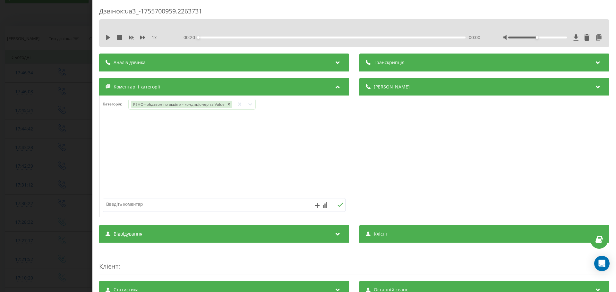
click at [56, 122] on div "Дзвінок : ua3_-1755700959.2263731 1 x - 00:20 00:00 00:00 Транскрипція Для AI-а…" at bounding box center [308, 146] width 616 height 292
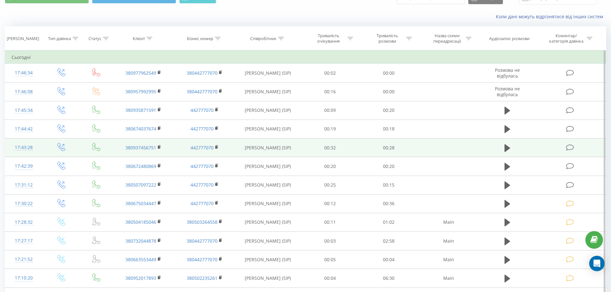
click at [575, 143] on td at bounding box center [570, 147] width 71 height 19
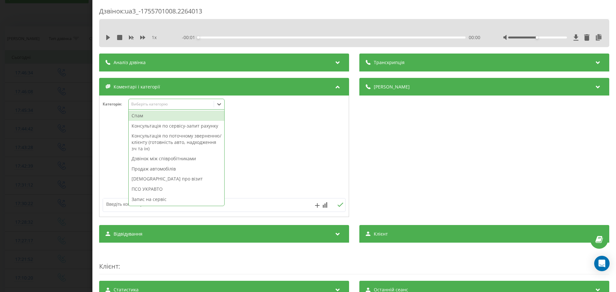
click at [181, 106] on div "Виберіть категорію" at bounding box center [171, 104] width 80 height 5
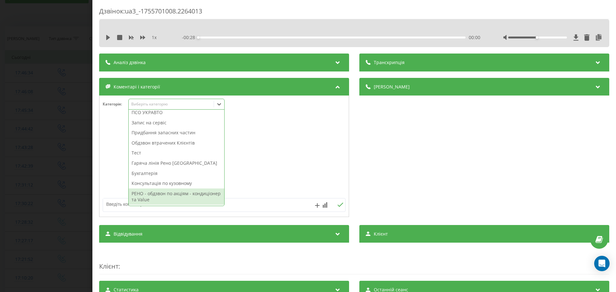
click at [181, 194] on div "РЕНО - обдзвон по акціям - кондиціонер та Value" at bounding box center [177, 197] width 96 height 16
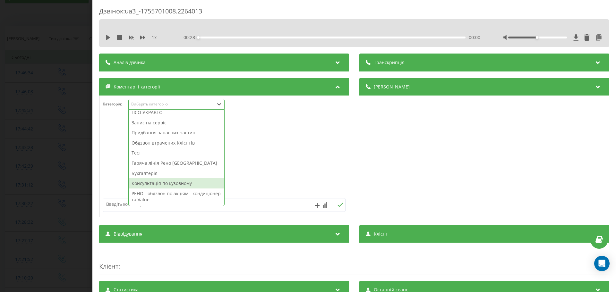
click at [292, 158] on div at bounding box center [223, 156] width 249 height 77
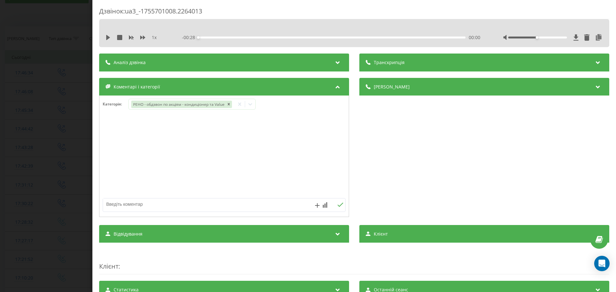
click at [47, 157] on div "Дзвінок : ua3_-1755701008.2264013 1 x - 00:28 00:00 00:00 Транскрипція Для AI-а…" at bounding box center [308, 146] width 616 height 292
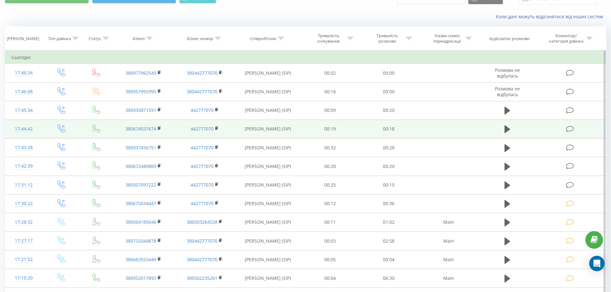
click at [571, 127] on icon at bounding box center [570, 129] width 8 height 7
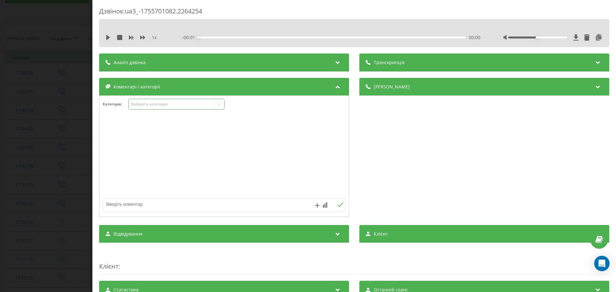
click at [150, 104] on div "Виберіть категорію" at bounding box center [171, 104] width 80 height 5
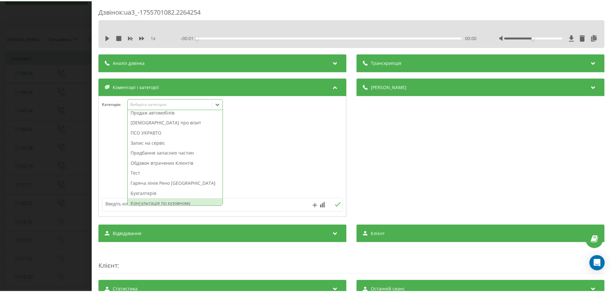
scroll to position [77, 0]
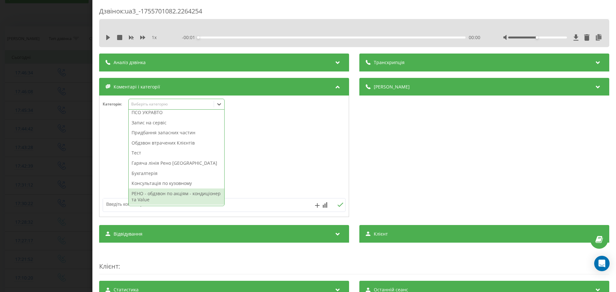
click at [161, 192] on div "РЕНО - обдзвон по акціям - кондиціонер та Value" at bounding box center [177, 197] width 96 height 16
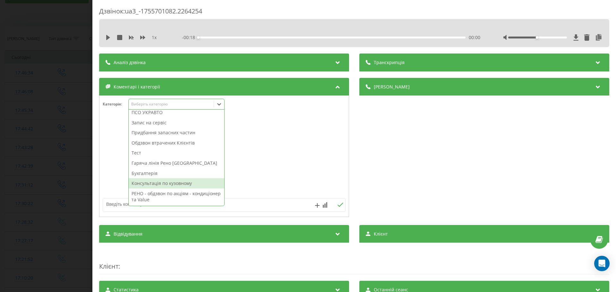
click at [258, 148] on div at bounding box center [223, 156] width 249 height 77
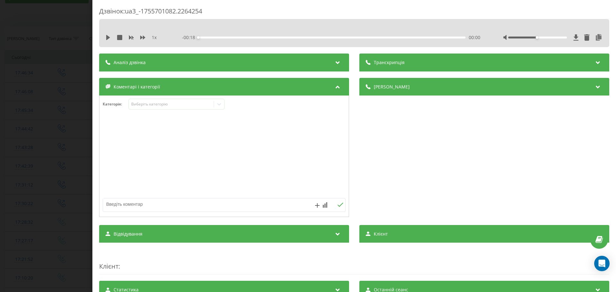
click at [26, 125] on div "Дзвінок : ua3_-1755701082.2264254 1 x - 00:18 00:00 00:00 Транскрипція Для AI-а…" at bounding box center [308, 146] width 616 height 292
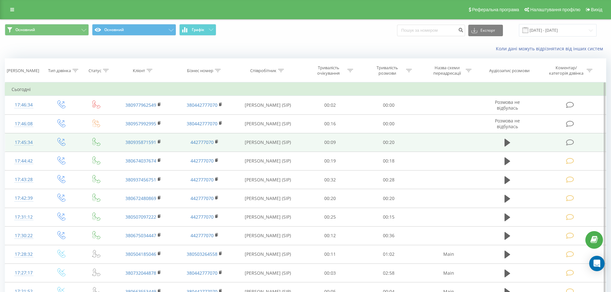
click at [569, 141] on icon at bounding box center [570, 142] width 8 height 7
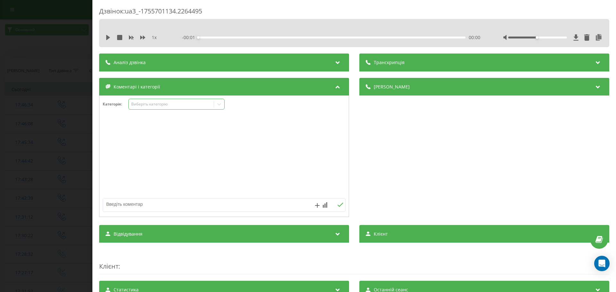
click at [180, 105] on div "Виберіть категорію" at bounding box center [171, 104] width 80 height 5
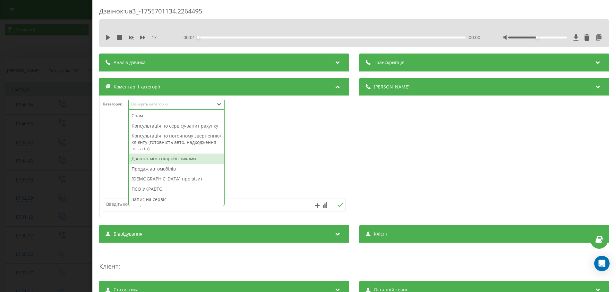
scroll to position [77, 0]
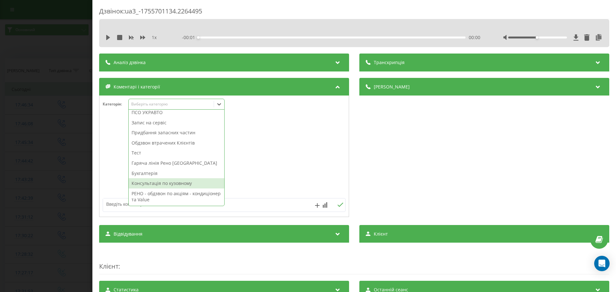
click at [180, 192] on div "РЕНО - обдзвон по акціям - кондиціонер та Value" at bounding box center [177, 197] width 96 height 16
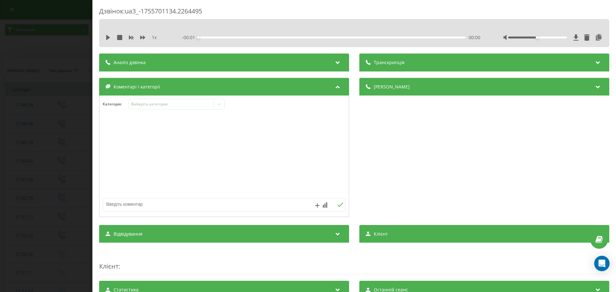
click at [298, 151] on div at bounding box center [223, 156] width 249 height 77
click at [54, 152] on div "Дзвінок : ua3_-1755701134.2264495 1 x - 00:20 00:00 00:00 Транскрипція Для AI-а…" at bounding box center [308, 146] width 616 height 292
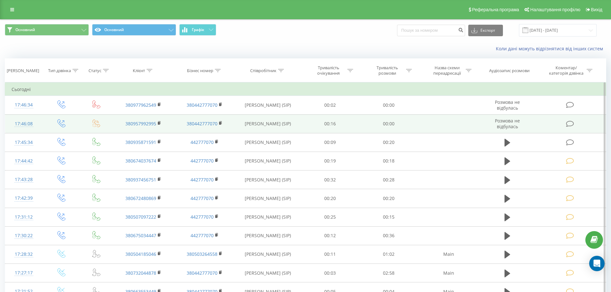
click at [574, 118] on td at bounding box center [570, 123] width 71 height 19
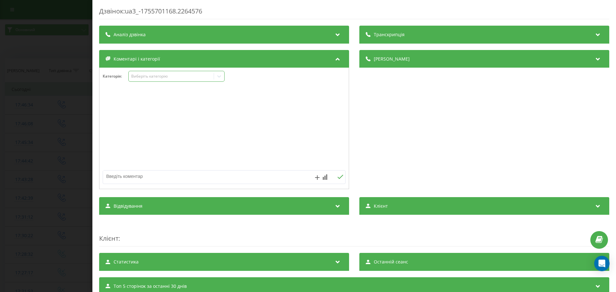
click at [197, 81] on div "Виберіть категорію" at bounding box center [176, 76] width 96 height 11
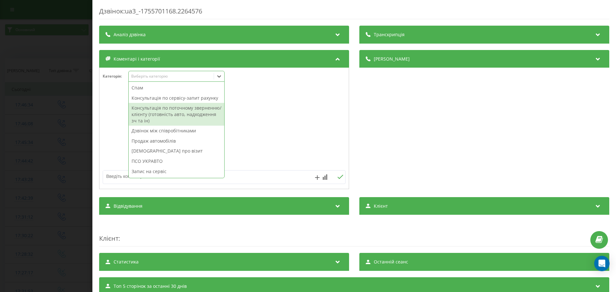
scroll to position [77, 0]
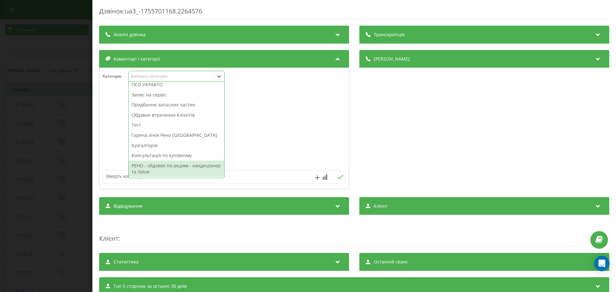
click at [180, 176] on div "РЕНО - обдзвон по акціям - кондиціонер та Value" at bounding box center [177, 169] width 96 height 16
click at [287, 132] on div at bounding box center [223, 128] width 249 height 77
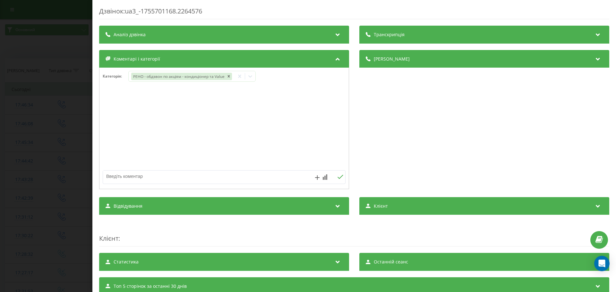
click at [99, 138] on div "Категорія : РЕНО - обдзвон по акціям - кондиціонер та Value" at bounding box center [224, 129] width 250 height 122
click at [73, 136] on div "Дзвінок : ua3_-1755701168.2264576 Транскрипція Для AI-аналізу майбутніх дзвінкі…" at bounding box center [308, 146] width 616 height 292
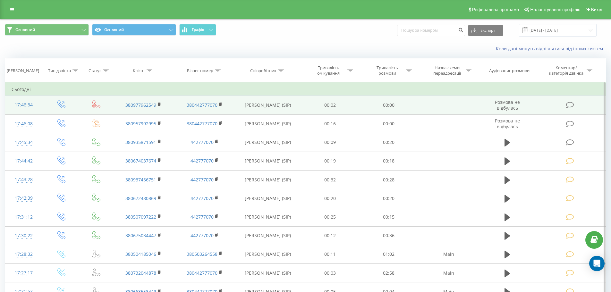
click at [571, 101] on td at bounding box center [570, 105] width 71 height 19
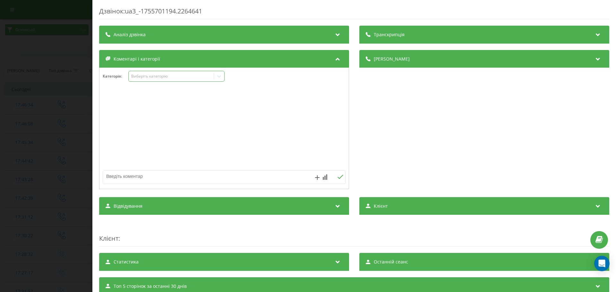
click at [181, 72] on div "Виберіть категорію" at bounding box center [176, 76] width 96 height 11
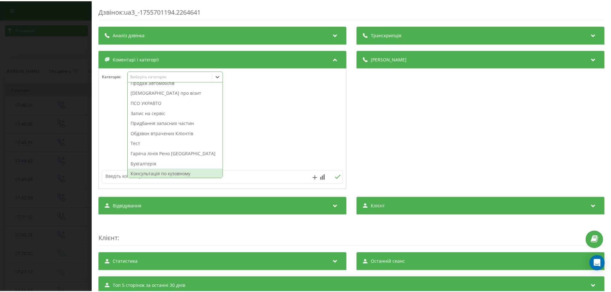
scroll to position [77, 0]
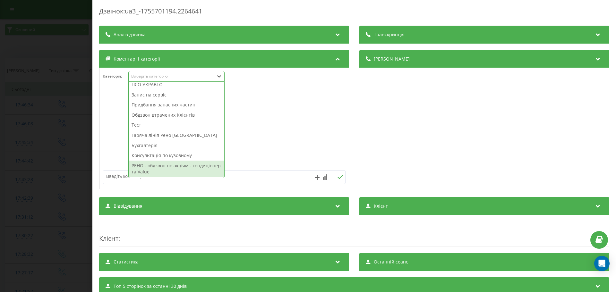
click at [184, 178] on div "Спам Консультація по сервісу-запит рахунку Консультація по поточному зверненню/…" at bounding box center [177, 130] width 96 height 96
click at [193, 164] on div "РЕНО - обдзвон по акціям - кондиціонер та Value" at bounding box center [177, 169] width 96 height 16
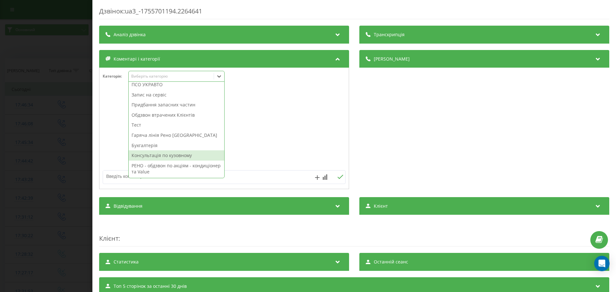
click at [280, 111] on div at bounding box center [223, 128] width 249 height 77
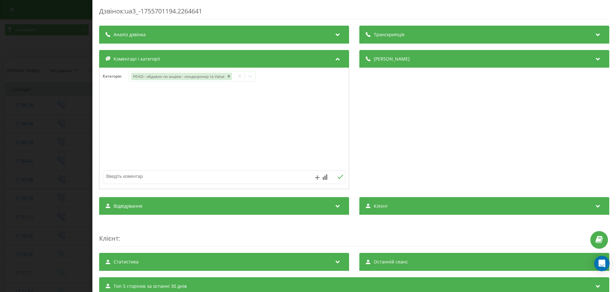
click at [76, 117] on div "Дзвінок : ua3_-1755701194.2264641 Транскрипція Для AI-аналізу майбутніх дзвінкі…" at bounding box center [308, 146] width 616 height 292
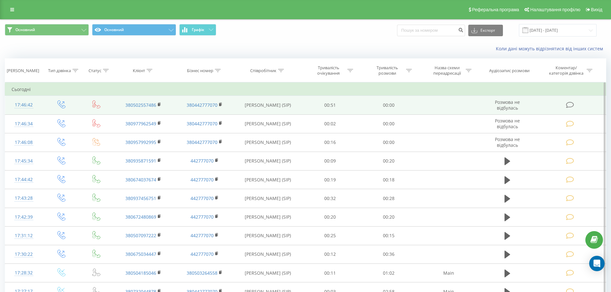
click at [573, 104] on icon at bounding box center [570, 105] width 8 height 7
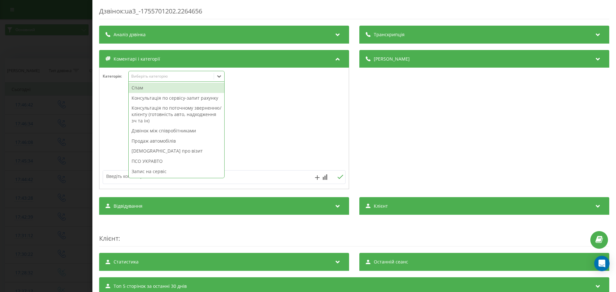
click at [148, 78] on div "Виберіть категорію" at bounding box center [171, 76] width 80 height 5
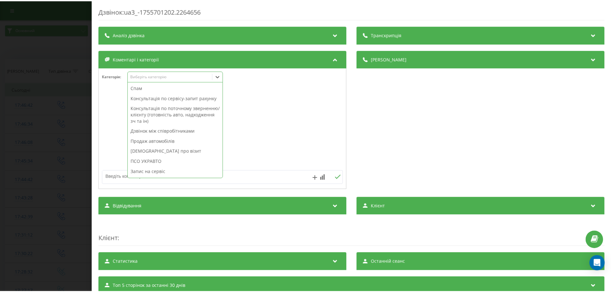
scroll to position [77, 0]
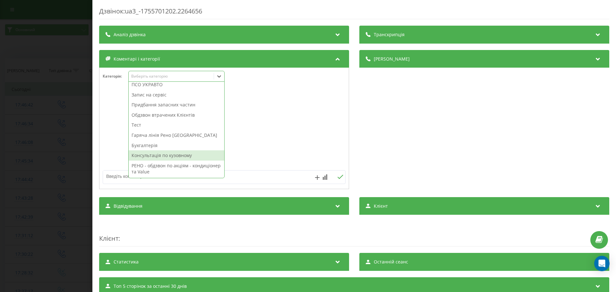
click at [150, 168] on div "РЕНО - обдзвон по акціям - кондиціонер та Value" at bounding box center [177, 169] width 96 height 16
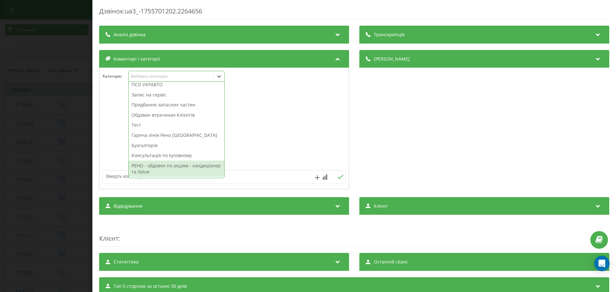
click at [278, 151] on div at bounding box center [223, 128] width 249 height 77
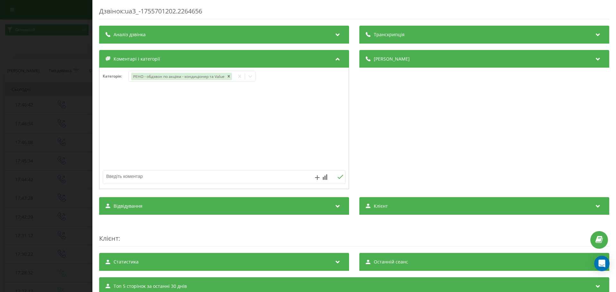
click at [0, 106] on div "Дзвінок : ua3_-1755701202.2264656 Транскрипція Для AI-аналізу майбутніх дзвінкі…" at bounding box center [308, 146] width 616 height 292
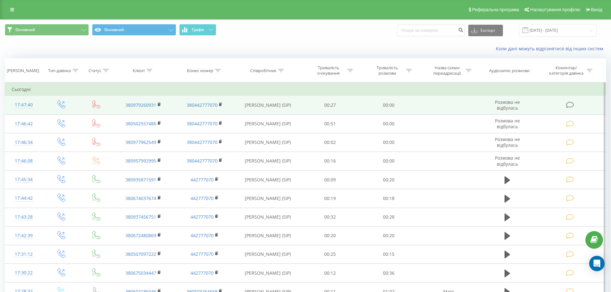
click at [571, 104] on icon at bounding box center [570, 105] width 8 height 7
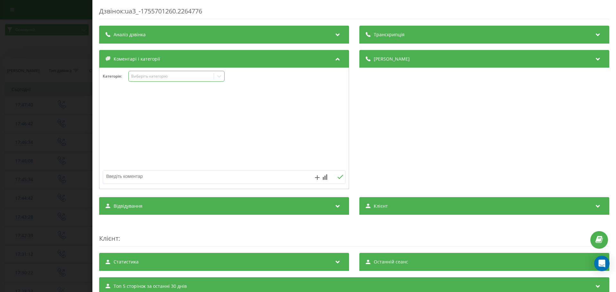
click at [181, 81] on div "Виберіть категорію" at bounding box center [176, 76] width 96 height 11
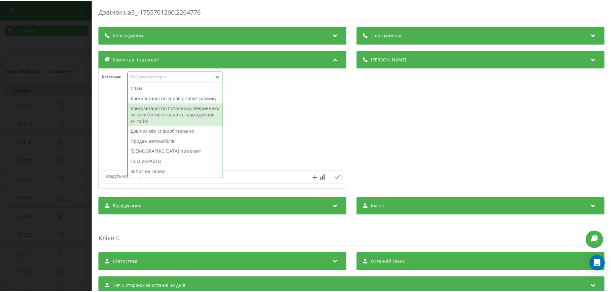
scroll to position [77, 0]
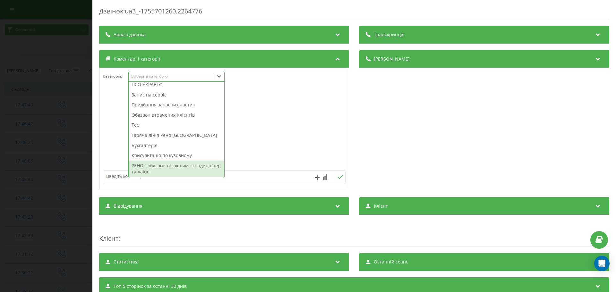
click at [183, 169] on div "РЕНО - обдзвон по акціям - кондиціонер та Value" at bounding box center [177, 169] width 96 height 16
click at [274, 122] on div at bounding box center [223, 128] width 249 height 77
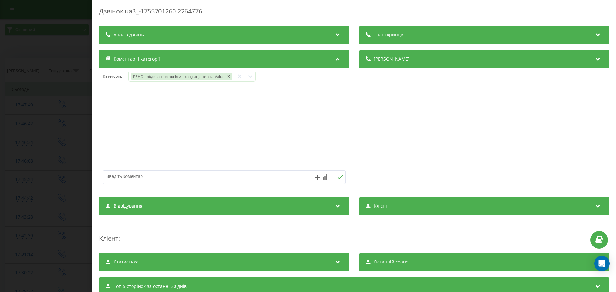
click at [55, 111] on div "Дзвінок : ua3_-1755701260.2264776 Транскрипція Для AI-аналізу майбутніх дзвінкі…" at bounding box center [308, 146] width 616 height 292
